Goal: Transaction & Acquisition: Subscribe to service/newsletter

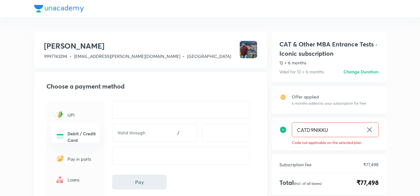
click at [371, 132] on icon at bounding box center [369, 129] width 7 height 7
